Goal: Task Accomplishment & Management: Use online tool/utility

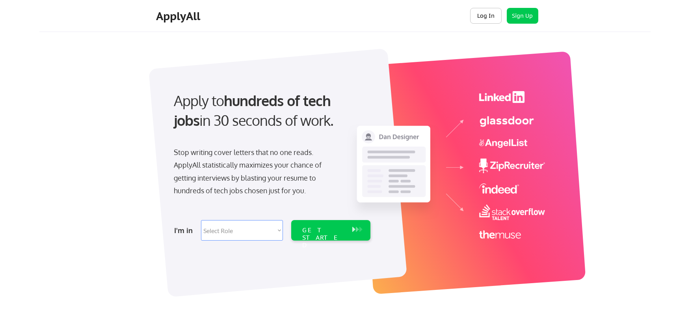
click at [491, 22] on button "Log In" at bounding box center [486, 16] width 32 height 16
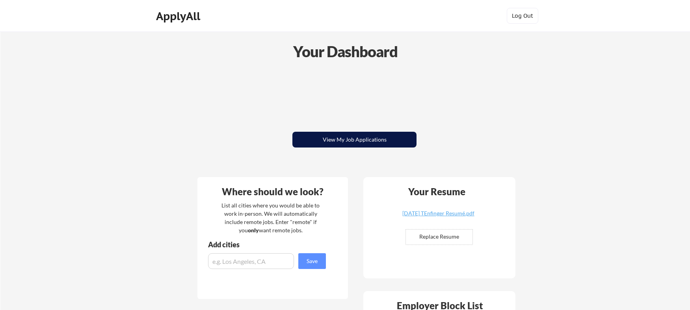
click at [393, 144] on button "View My Job Applications" at bounding box center [354, 140] width 124 height 16
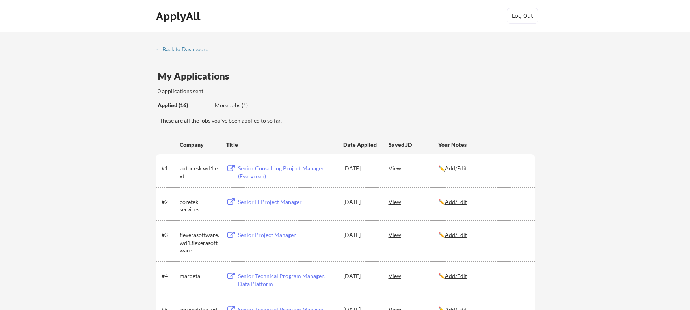
click at [175, 52] on div "← Back to Dashboard" at bounding box center [185, 50] width 59 height 6
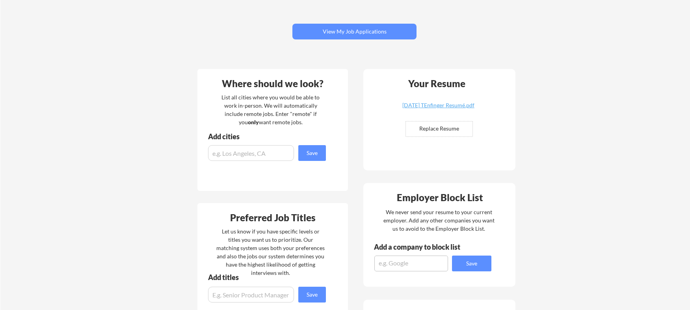
scroll to position [118, 0]
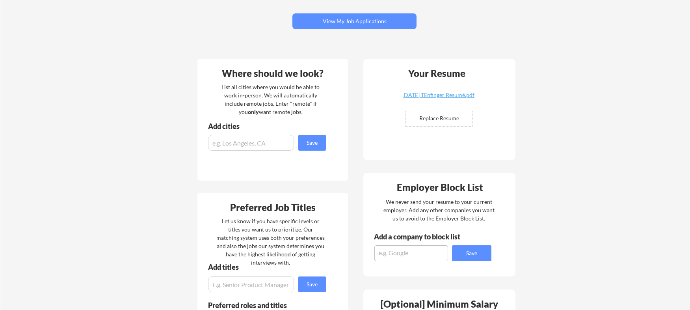
click at [427, 116] on input "file" at bounding box center [439, 118] width 67 height 15
type input "C:\fakepath\8-26-25 TEnfinger Resumé.pdf"
click at [547, 67] on div "Your Dashboard View My Job Applications Where should we look? List all cities w…" at bounding box center [345, 245] width 690 height 665
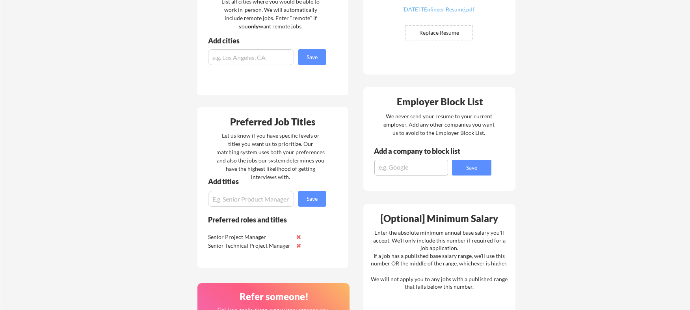
scroll to position [236, 0]
